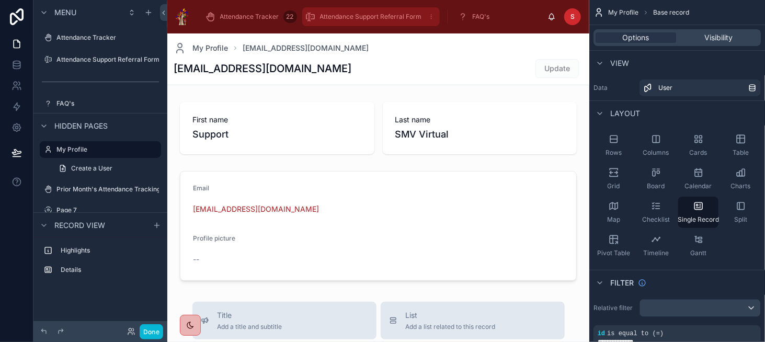
click at [404, 13] on span "Attendance Support Referral Form" at bounding box center [371, 17] width 102 height 8
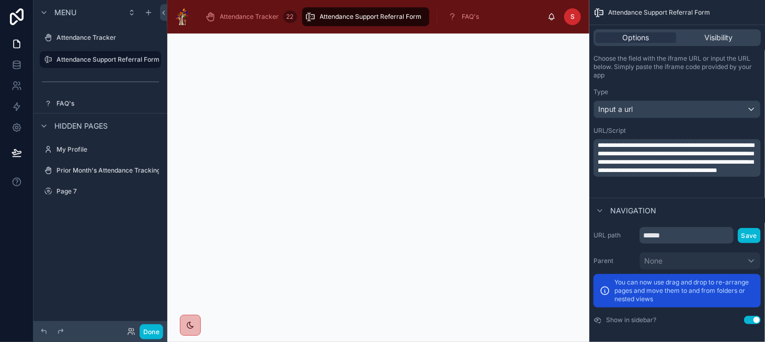
click at [352, 130] on div at bounding box center [378, 204] width 422 height 342
click at [699, 174] on span "**********" at bounding box center [676, 157] width 156 height 31
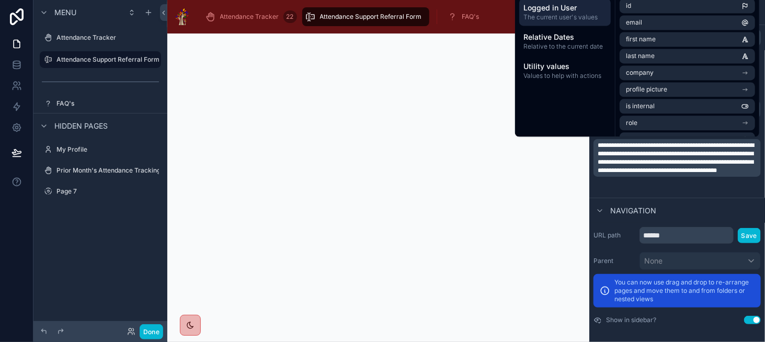
click at [710, 172] on span "**********" at bounding box center [676, 157] width 156 height 31
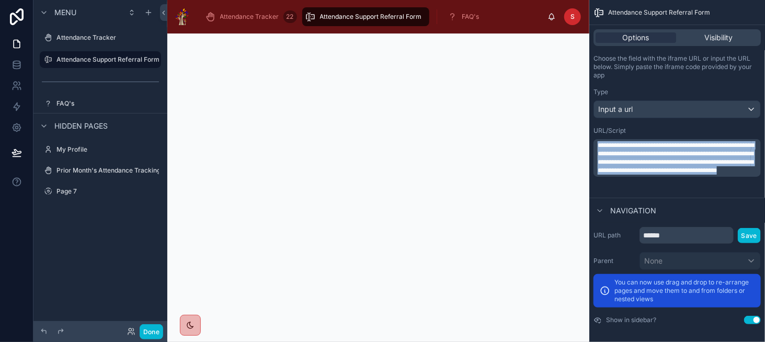
click at [710, 172] on span "**********" at bounding box center [676, 157] width 156 height 31
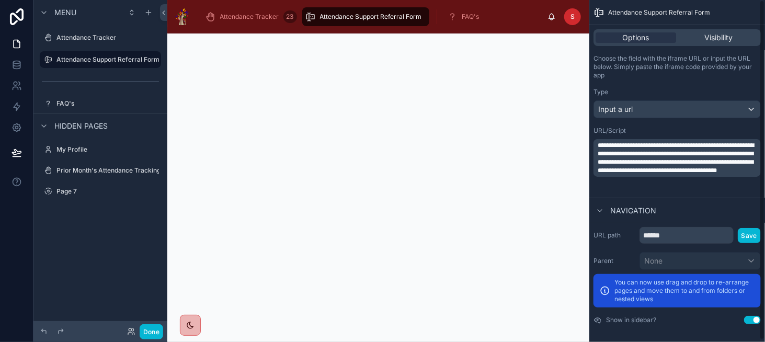
click at [636, 156] on span "**********" at bounding box center [676, 157] width 156 height 31
drag, startPoint x: 614, startPoint y: 154, endPoint x: 734, endPoint y: 151, distance: 119.8
click at [734, 151] on span "**********" at bounding box center [676, 157] width 156 height 31
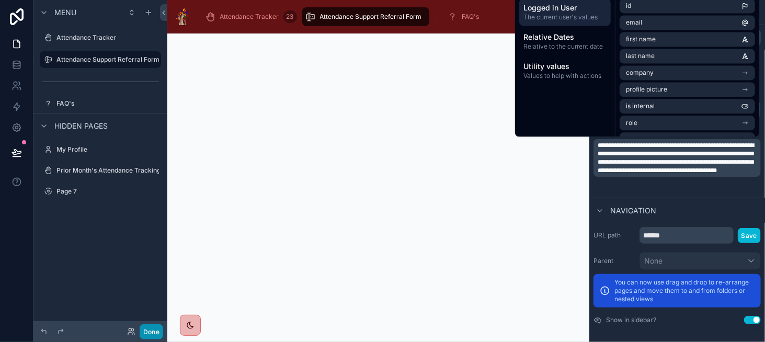
click at [146, 332] on button "Done" at bounding box center [152, 331] width 24 height 15
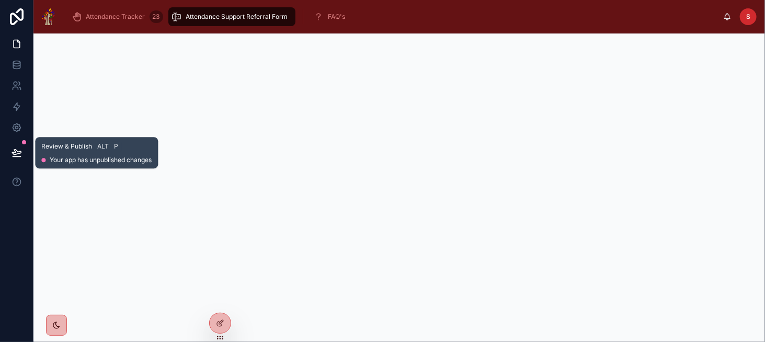
click at [10, 149] on button at bounding box center [16, 152] width 23 height 29
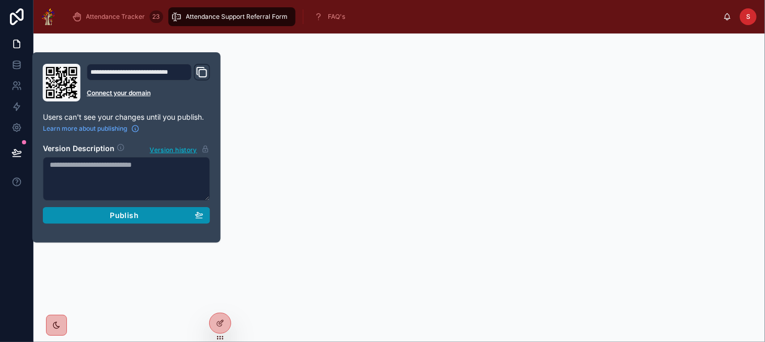
click at [147, 217] on div "Publish" at bounding box center [127, 215] width 154 height 9
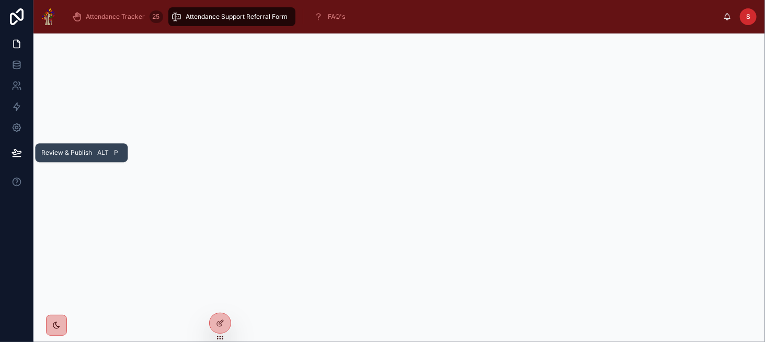
click at [19, 158] on button at bounding box center [16, 152] width 23 height 29
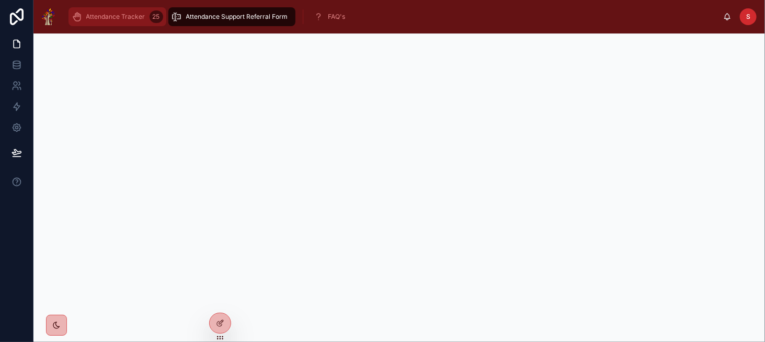
click at [128, 18] on span "Attendance Tracker" at bounding box center [115, 17] width 59 height 8
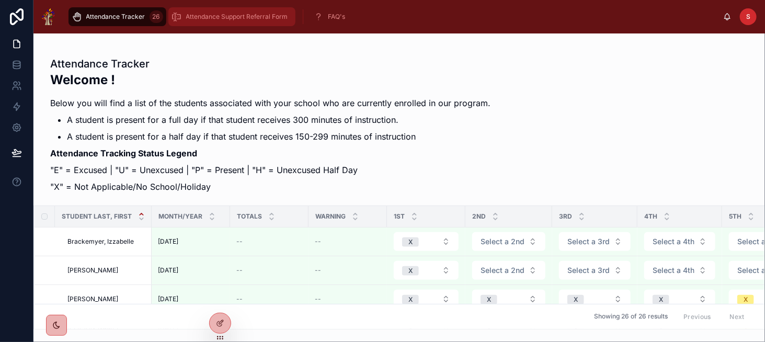
click at [272, 15] on span "Attendance Support Referral Form" at bounding box center [237, 17] width 102 height 8
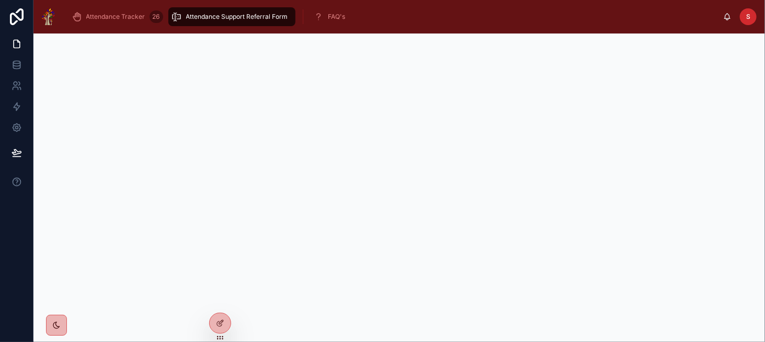
click at [351, 18] on div "FAQ's" at bounding box center [332, 16] width 44 height 19
click at [348, 19] on div "FAQ's" at bounding box center [332, 16] width 36 height 17
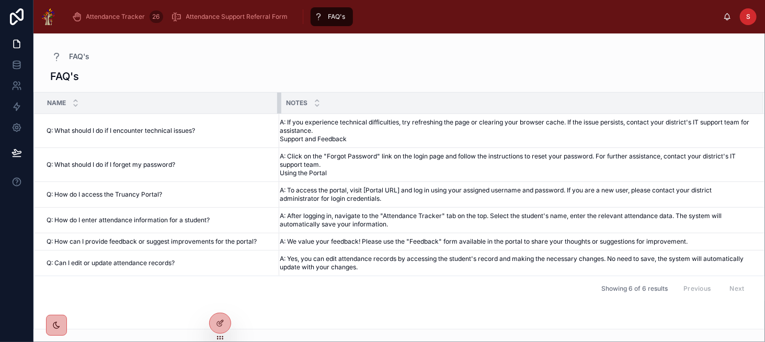
drag, startPoint x: 559, startPoint y: 96, endPoint x: 279, endPoint y: 100, distance: 280.3
click at [279, 100] on div at bounding box center [279, 103] width 4 height 21
click at [292, 66] on div "FAQ's Name Notes Q: What should I do if I encounter technical issues? Q: What s…" at bounding box center [399, 196] width 732 height 267
click at [218, 318] on div at bounding box center [220, 323] width 21 height 20
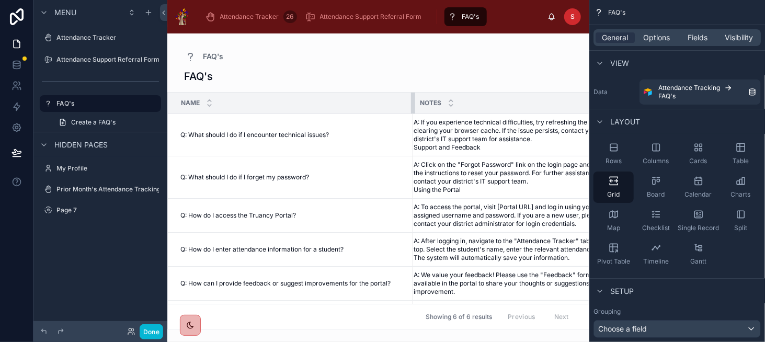
click at [411, 98] on div at bounding box center [413, 103] width 4 height 21
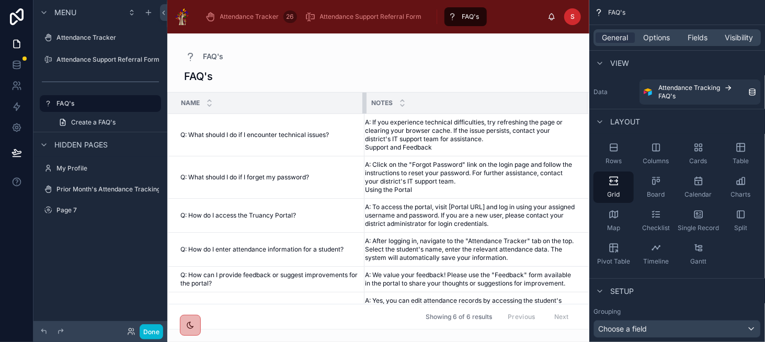
drag, startPoint x: 411, startPoint y: 101, endPoint x: 354, endPoint y: 105, distance: 57.2
click at [354, 105] on th "Name" at bounding box center [266, 103] width 197 height 21
click at [24, 149] on button at bounding box center [16, 152] width 23 height 29
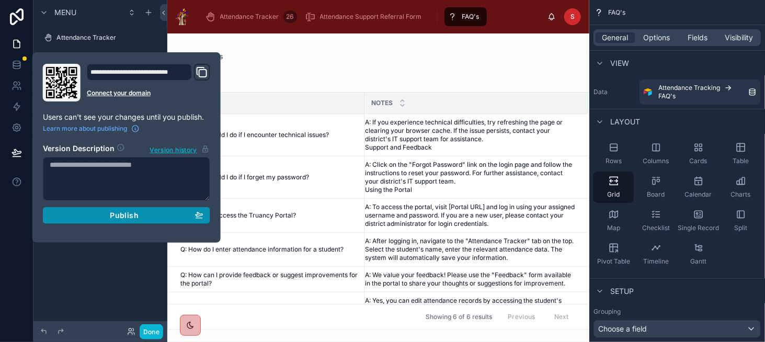
click at [147, 219] on button "Publish" at bounding box center [126, 215] width 167 height 17
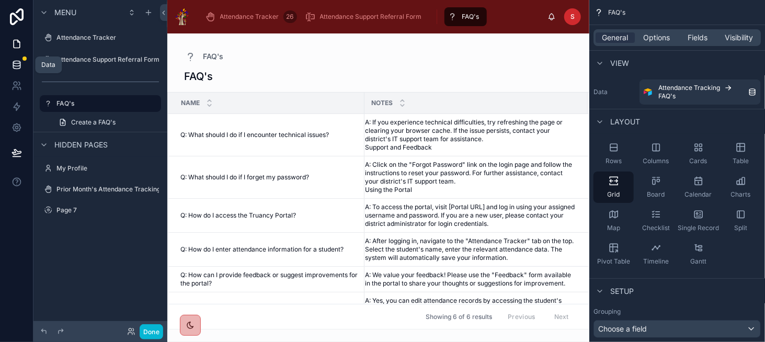
click at [19, 67] on icon at bounding box center [16, 67] width 7 height 4
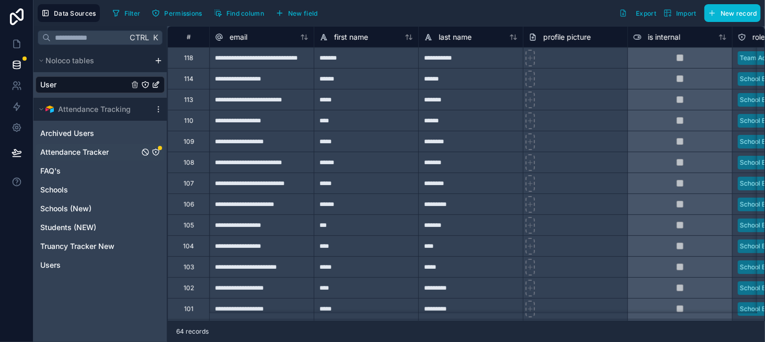
click at [122, 149] on div "Attendance Tracker" at bounding box center [100, 152] width 129 height 17
